Goal: Entertainment & Leisure: Consume media (video, audio)

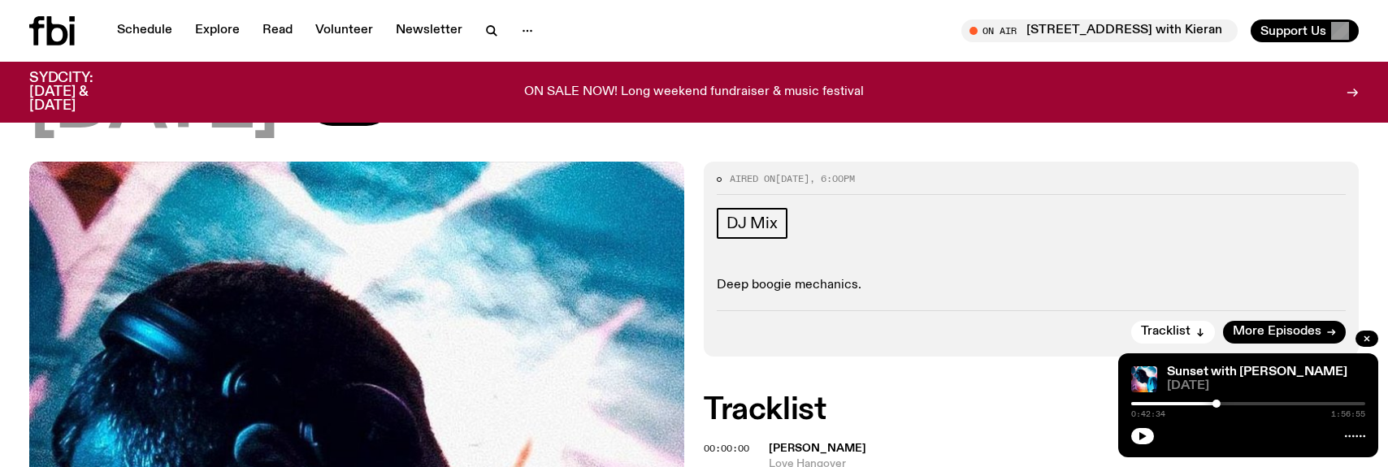
scroll to position [217, 0]
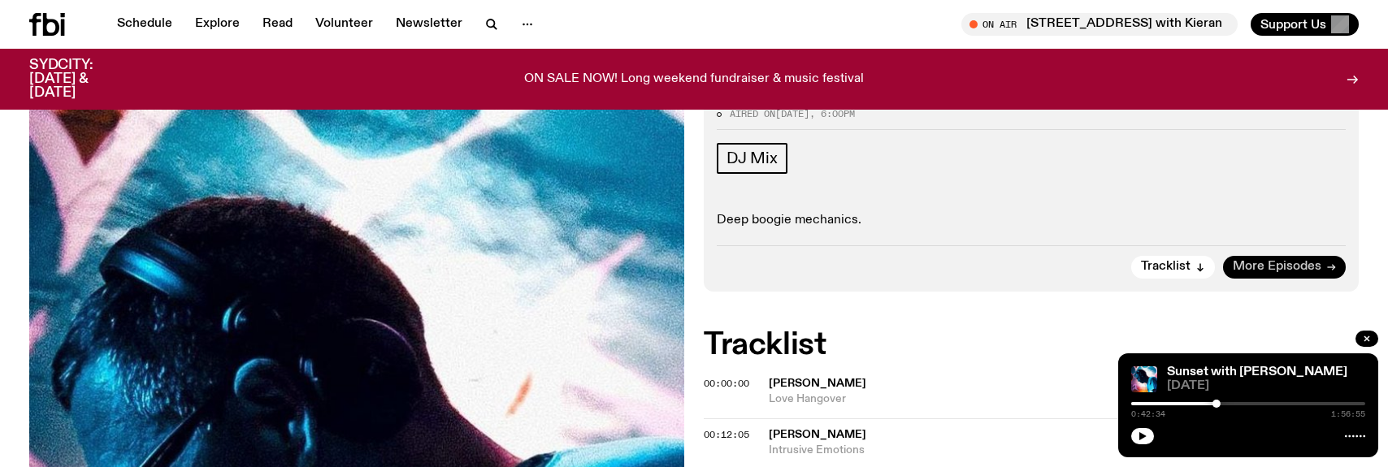
click at [1304, 261] on span "More Episodes" at bounding box center [1277, 267] width 89 height 12
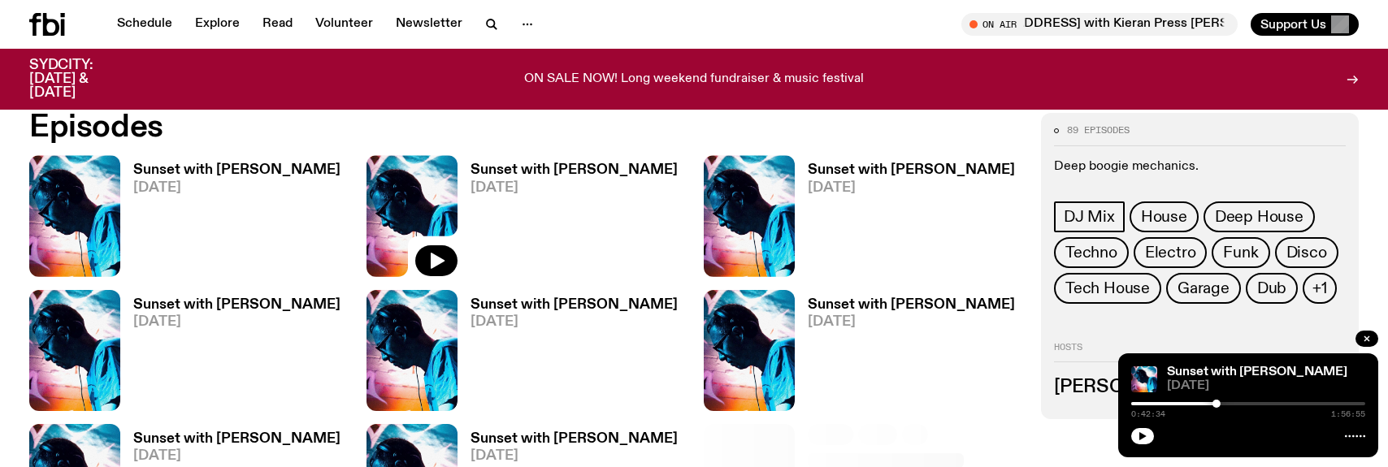
scroll to position [895, 0]
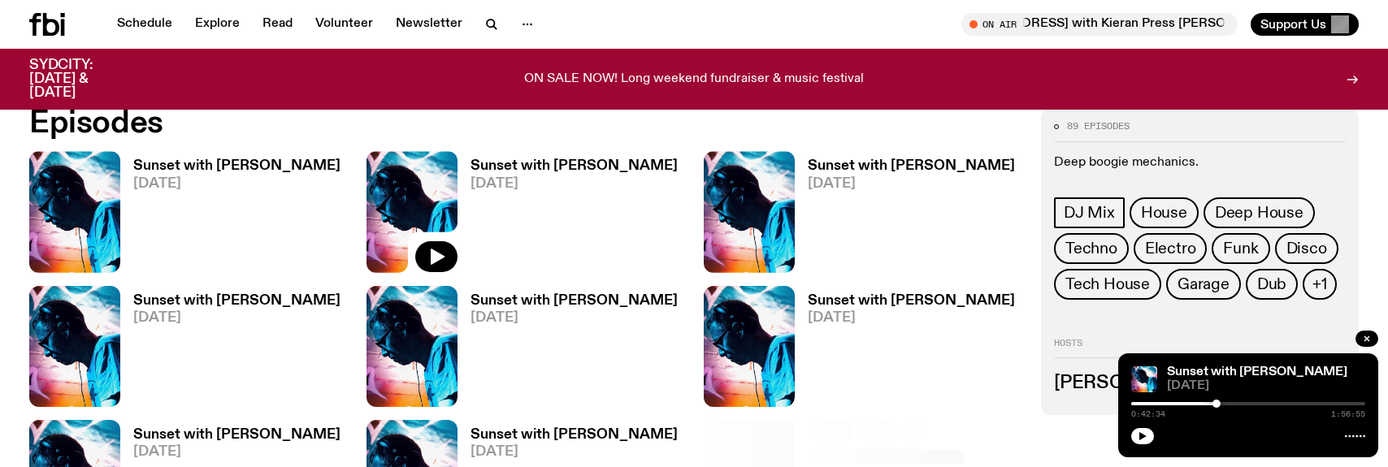
click at [250, 159] on h3 "Sunset with [PERSON_NAME]" at bounding box center [236, 166] width 207 height 14
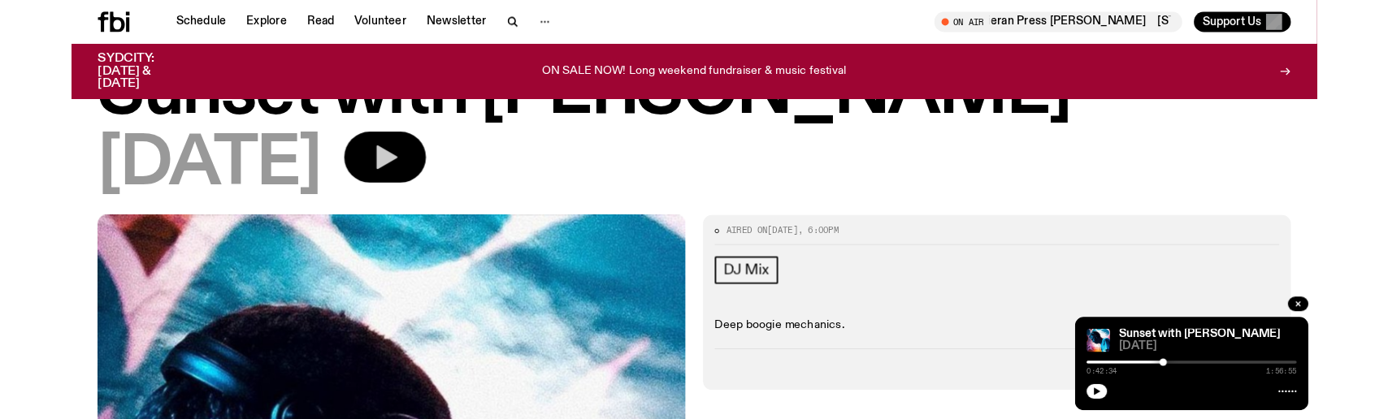
scroll to position [63, 0]
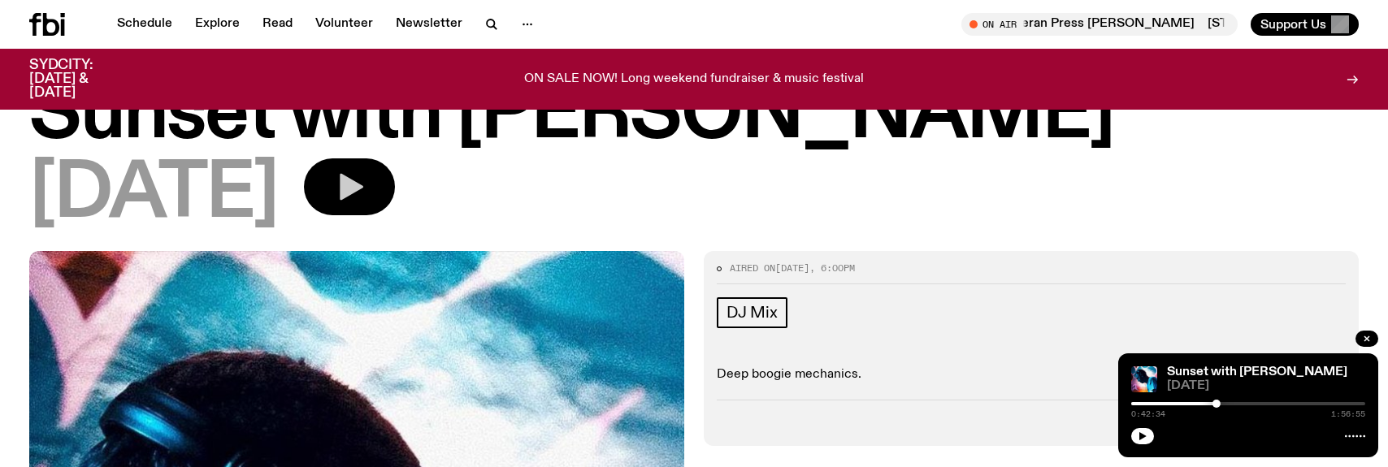
click at [366, 189] on icon "button" at bounding box center [349, 187] width 33 height 33
click at [1147, 440] on button "button" at bounding box center [1142, 436] width 23 height 16
